Goal: Book appointment/travel/reservation

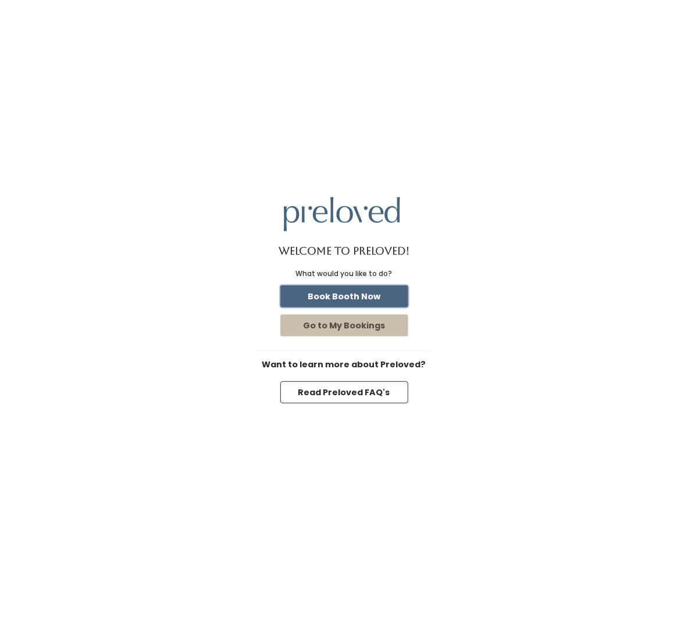
click at [345, 298] on button "Book Booth Now" at bounding box center [344, 296] width 128 height 22
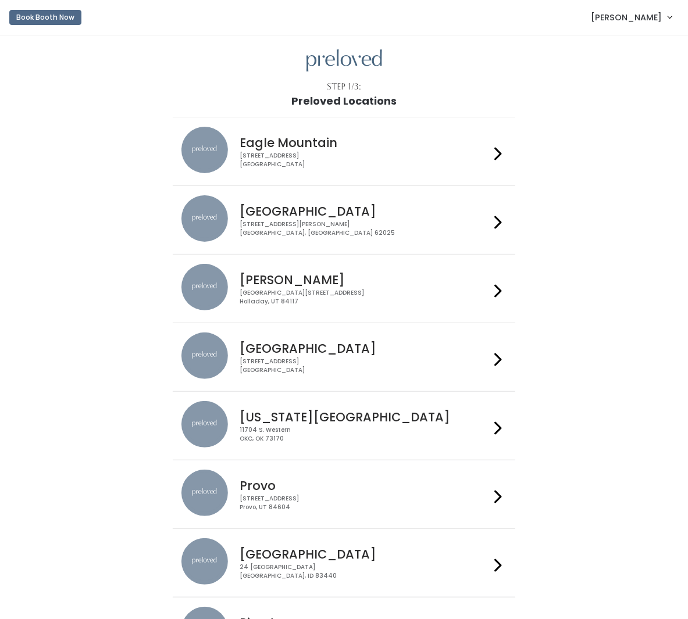
click at [366, 152] on div "[STREET_ADDRESS]" at bounding box center [364, 160] width 250 height 17
click at [385, 210] on h4 "Edwardsville" at bounding box center [364, 211] width 250 height 13
click at [349, 295] on div "Creekside Place, 4878 South Highland Drive Holladay, UT 84117" at bounding box center [364, 297] width 250 height 17
click at [331, 354] on div "Houston 3903 N Braeswood Blvd Houston, TX 77025" at bounding box center [362, 353] width 255 height 42
click at [302, 460] on li "Provo 230 W Cougar Blvd Provo, UT 84604" at bounding box center [344, 494] width 342 height 69
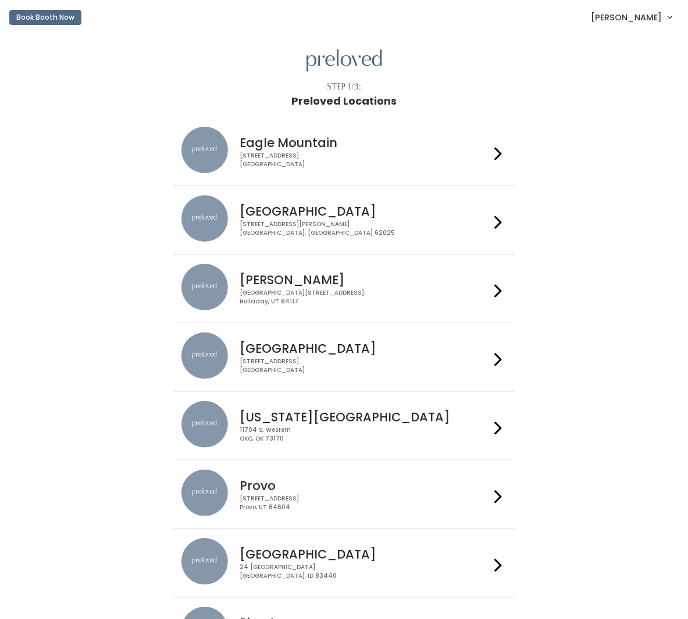
click at [302, 420] on h4 "Oklahoma City" at bounding box center [364, 416] width 250 height 13
click at [295, 489] on div "Provo 230 W Cougar Blvd Provo, UT 84604" at bounding box center [362, 491] width 255 height 42
click at [285, 563] on div "24 South 1st West Rexburg, ID 83440" at bounding box center [364, 571] width 250 height 17
click at [284, 488] on h4 "Provo" at bounding box center [364, 485] width 250 height 13
click at [281, 616] on h4 "Riverton" at bounding box center [364, 622] width 250 height 13
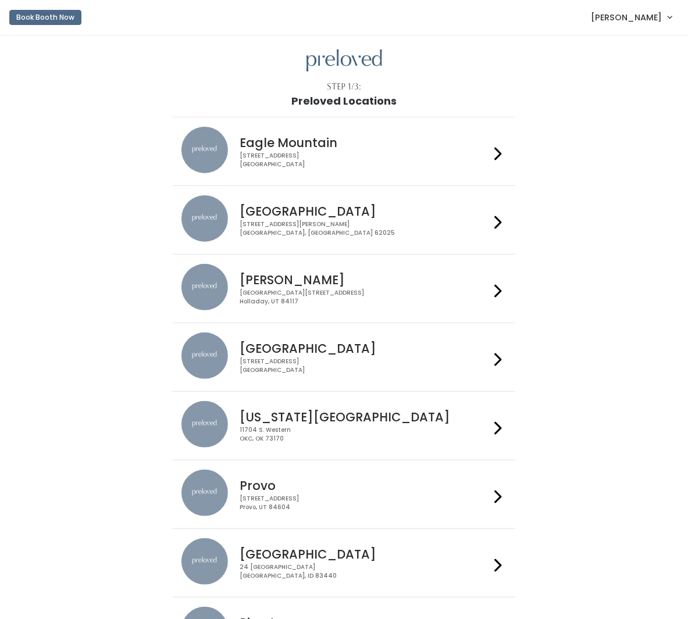
click at [274, 548] on h4 "Rexburg" at bounding box center [364, 554] width 250 height 13
click at [262, 426] on div "11704 S. Western OKC, OK 73170" at bounding box center [364, 434] width 250 height 17
